Goal: Task Accomplishment & Management: Manage account settings

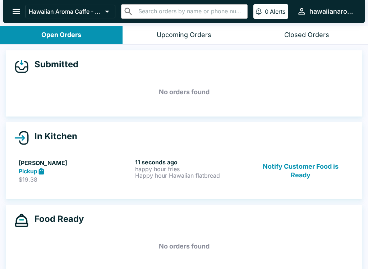
scroll to position [0, 0]
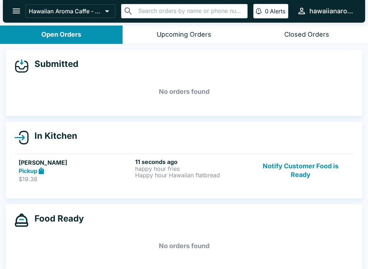
click at [188, 160] on h6 "11 seconds ago" at bounding box center [192, 161] width 114 height 7
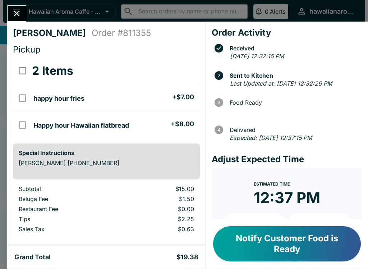
click at [13, 17] on icon "Close" at bounding box center [17, 14] width 10 height 10
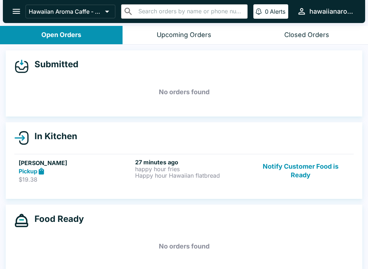
click at [13, 13] on icon "open drawer" at bounding box center [16, 11] width 10 height 10
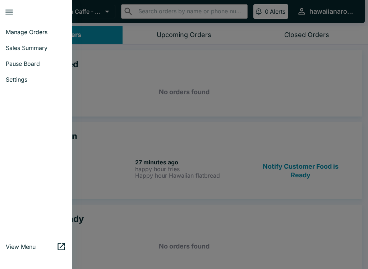
click at [10, 49] on span "Sales Summary" at bounding box center [36, 47] width 60 height 7
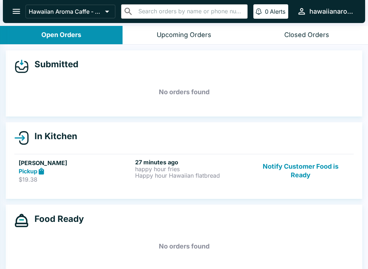
select select "03:00"
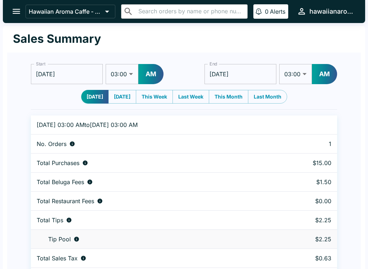
click at [11, 9] on icon "open drawer" at bounding box center [16, 11] width 10 height 10
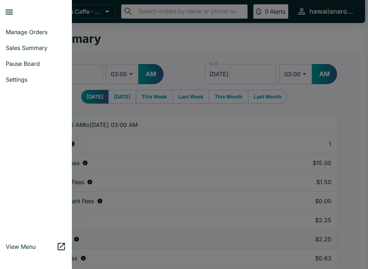
click at [43, 30] on span "Manage Orders" at bounding box center [36, 31] width 60 height 7
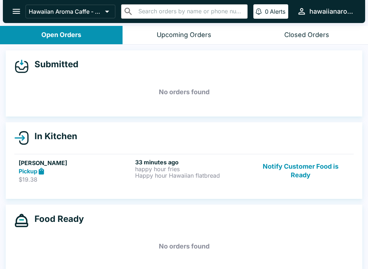
click at [299, 165] on button "Notify Customer Food is Ready" at bounding box center [300, 170] width 97 height 25
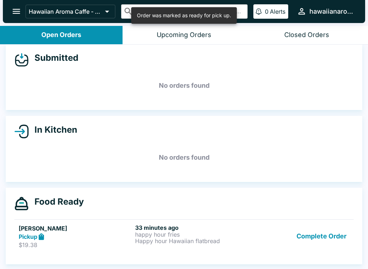
scroll to position [6, 0]
click at [203, 239] on p "Happy hour Hawaiian flatbread" at bounding box center [192, 240] width 114 height 6
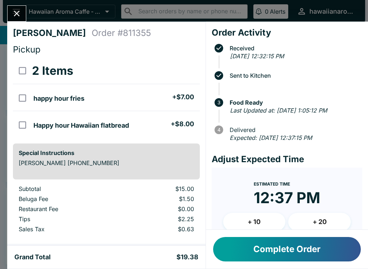
click at [17, 25] on div "[PERSON_NAME] Order # 811355 Pickup 2 Items happy hour fries + $7.00 Happy hour…" at bounding box center [106, 134] width 198 height 224
click at [14, 17] on icon "Close" at bounding box center [17, 14] width 10 height 10
